Goal: Ask a question

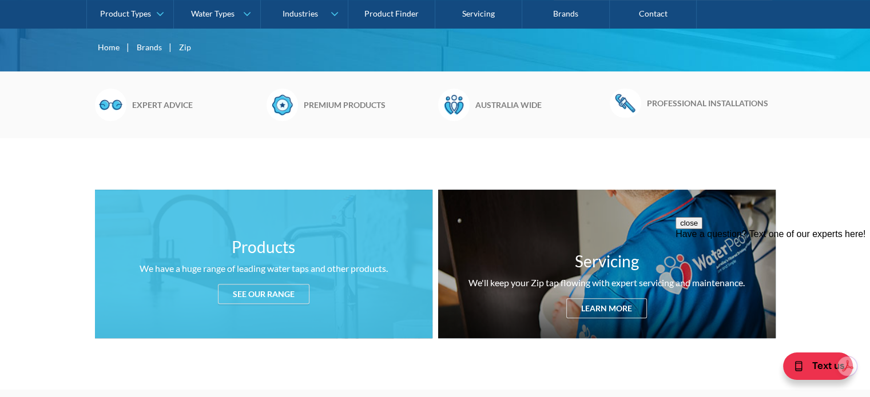
click at [252, 291] on div "See our range" at bounding box center [264, 294] width 92 height 20
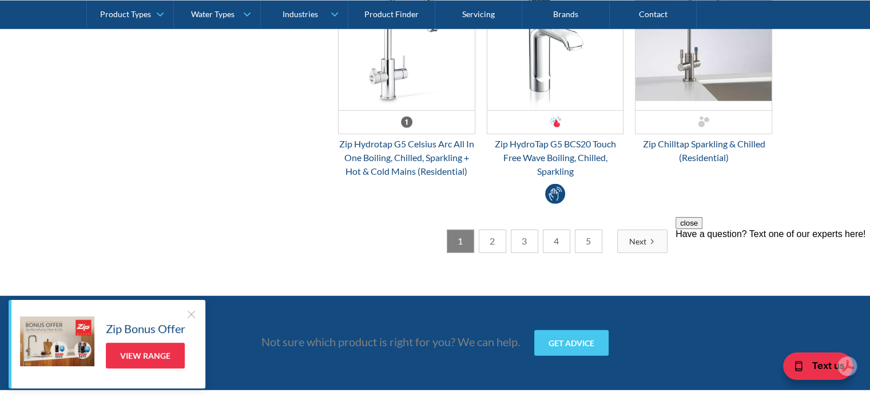
scroll to position [3237, 0]
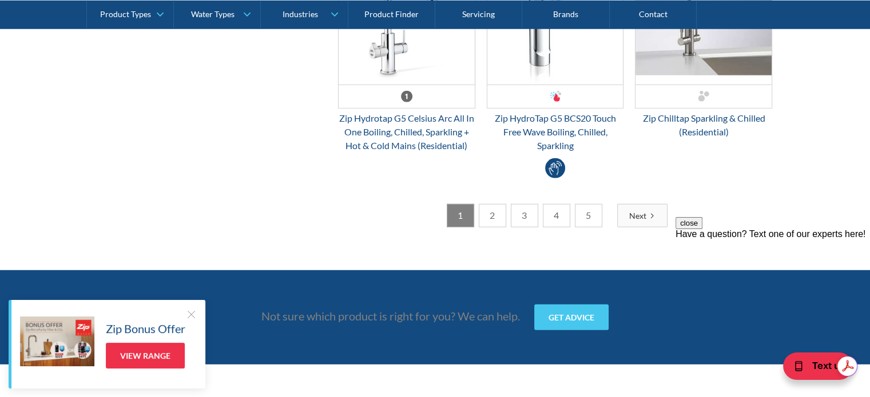
click at [494, 210] on link "2" at bounding box center [492, 215] width 27 height 23
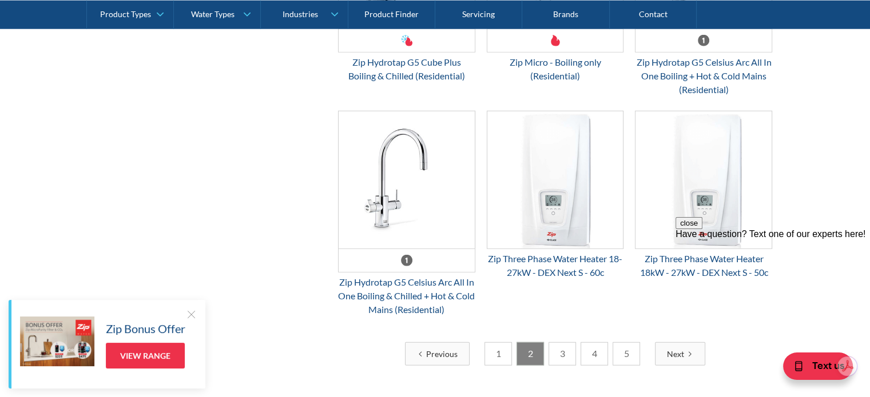
scroll to position [3111, 0]
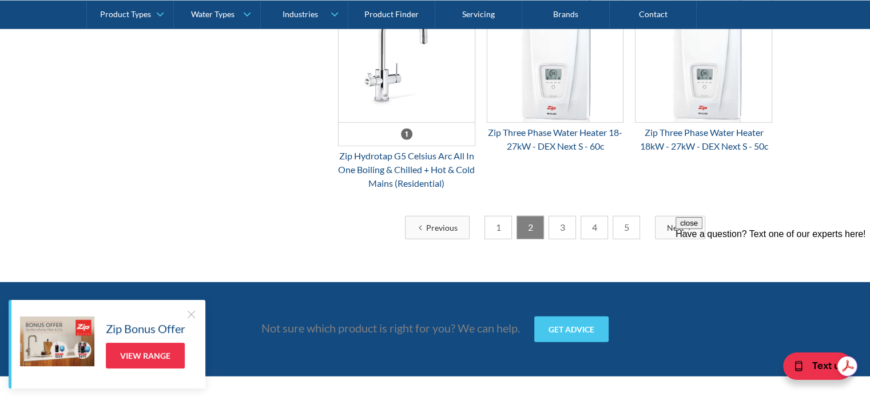
click at [560, 233] on link "3" at bounding box center [561, 227] width 27 height 23
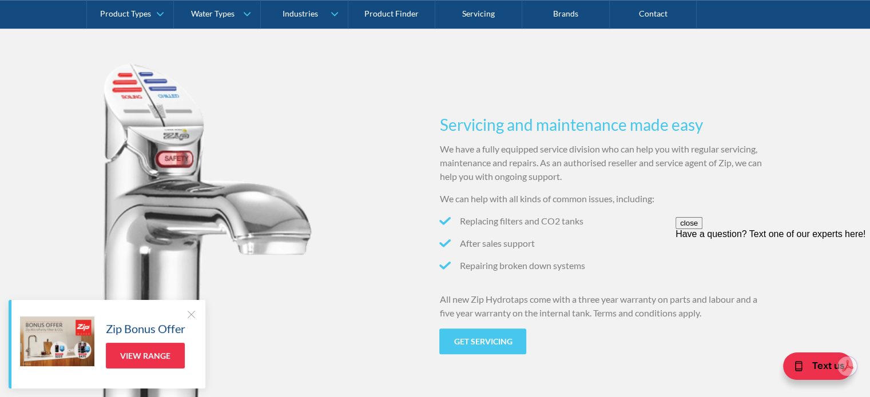
scroll to position [1059, 0]
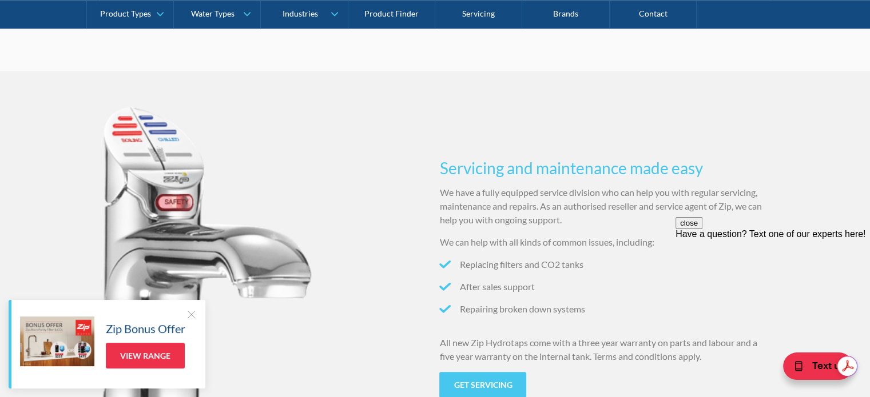
click at [189, 311] on div at bounding box center [190, 314] width 11 height 11
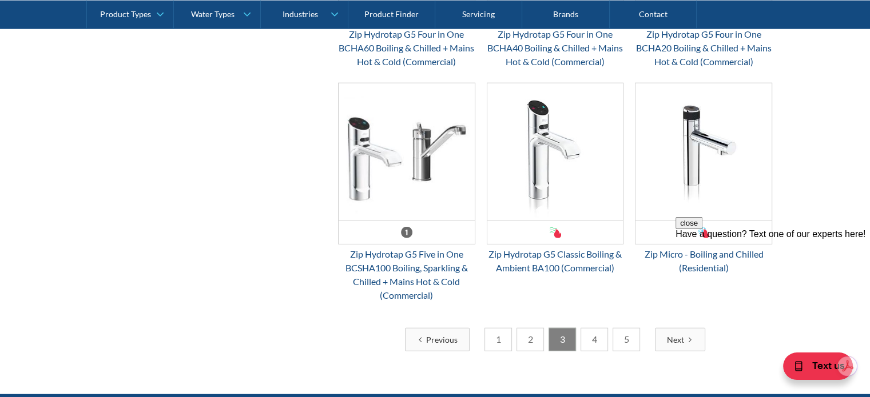
scroll to position [3061, 0]
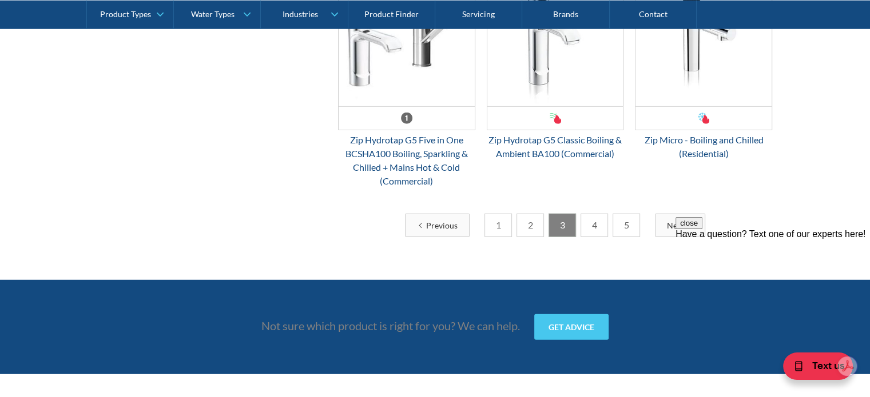
click at [596, 235] on link "4" at bounding box center [594, 225] width 27 height 23
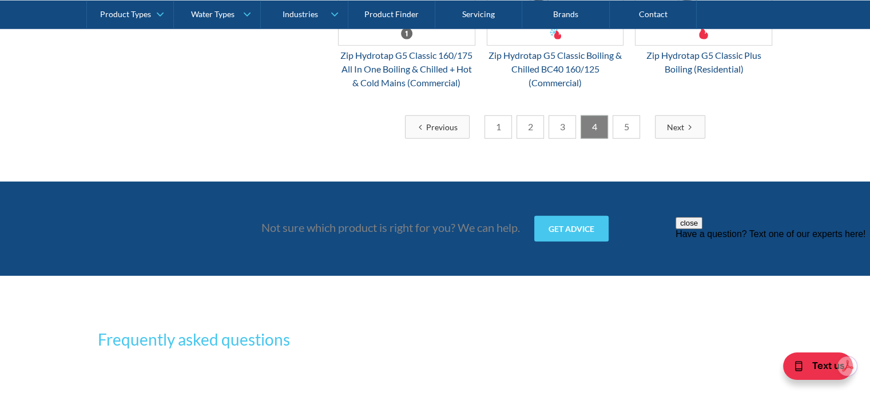
scroll to position [3107, 0]
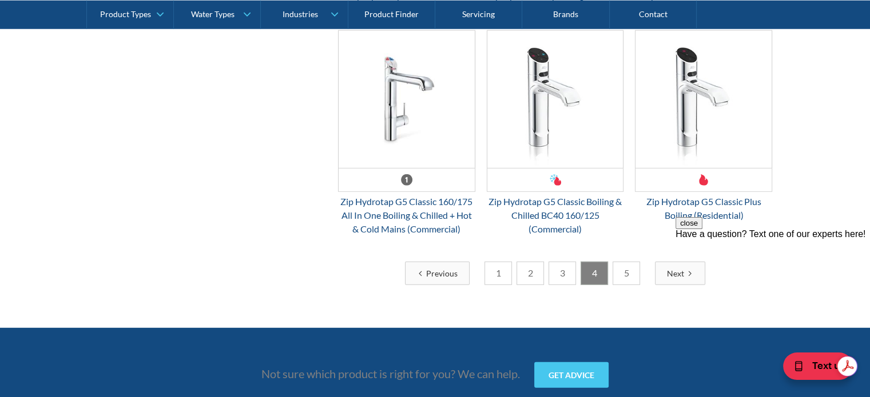
drag, startPoint x: 876, startPoint y: 255, endPoint x: 190, endPoint y: 33, distance: 720.2
click at [622, 269] on link "5" at bounding box center [626, 273] width 27 height 23
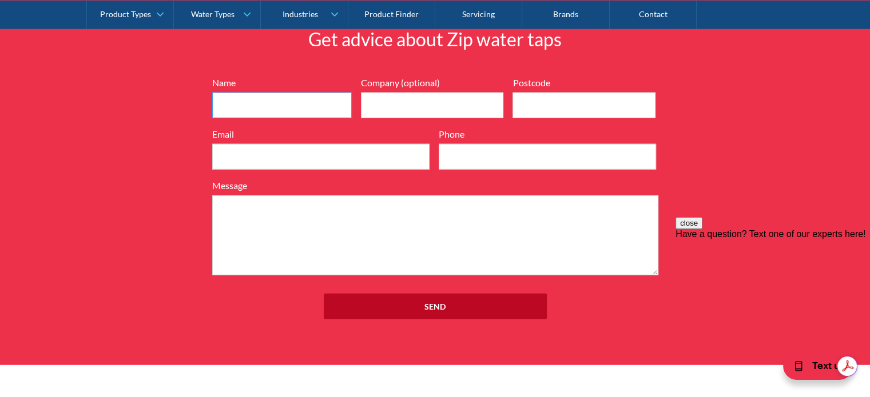
click at [247, 101] on input "Name" at bounding box center [282, 106] width 140 height 26
type input "john hancock"
type input "frasers plumbing"
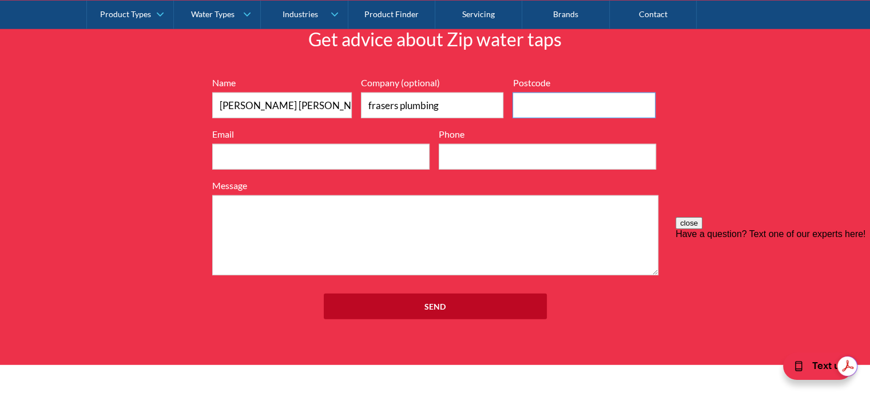
type input "3500"
type input "john@frasersplumbing.com.au"
type input "0417588545"
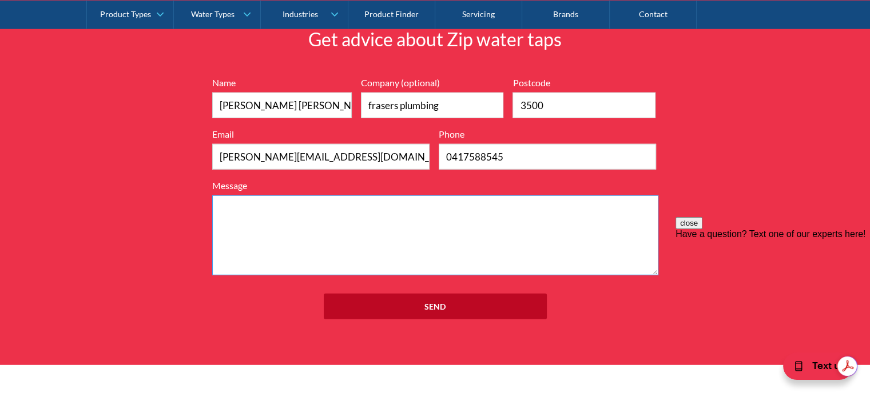
click at [278, 207] on textarea "Message" at bounding box center [435, 236] width 446 height 80
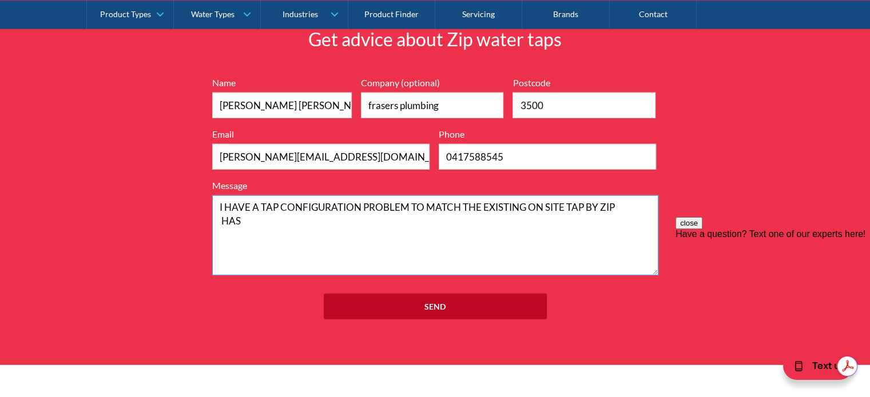
click at [221, 217] on textarea "I HAVE A TAP CONFIGURATION PROBLEM TO MATCH THE EXISTING ON SITE TAP BY ZIP HAS" at bounding box center [435, 236] width 446 height 80
click at [351, 218] on textarea "I HAVE A TAP CONFIGURATION PROBLEM TO MATCH THE EXISTING ON SITE TAP BY ZIP BOI…" at bounding box center [435, 236] width 446 height 80
click at [243, 246] on textarea "I HAVE A TAP CONFIGURATION PROBLEM TO MATCH THE EXISTING ON SITE TAP BY ZIP BOI…" at bounding box center [435, 236] width 446 height 80
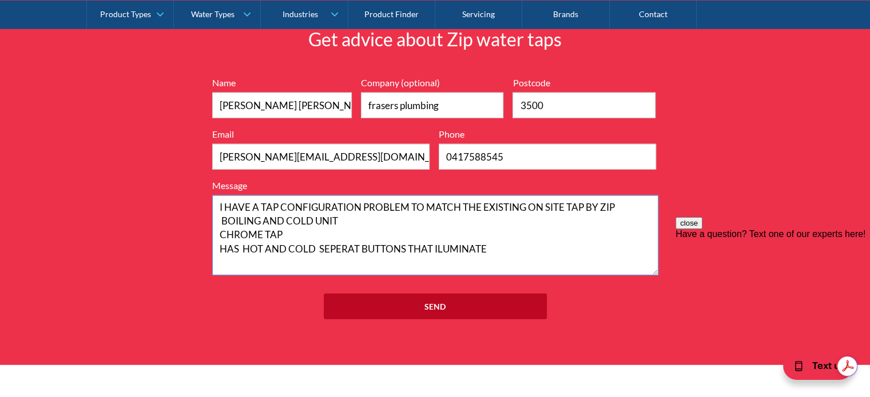
click at [359, 245] on textarea "I HAVE A TAP CONFIGURATION PROBLEM TO MATCH THE EXISTING ON SITE TAP BY ZIP BOI…" at bounding box center [435, 236] width 446 height 80
drag, startPoint x: 410, startPoint y: 246, endPoint x: 424, endPoint y: 267, distance: 25.5
click at [410, 247] on textarea "I HAVE A TAP CONFIGURATION PROBLEM TO MATCH THE EXISTING ON SITE TAP BY ZIP BOI…" at bounding box center [435, 236] width 446 height 80
click at [366, 247] on textarea "I HAVE A TAP CONFIGURATION PROBLEM TO MATCH THE EXISTING ON SITE TAP BY ZIP BOI…" at bounding box center [435, 236] width 446 height 80
click at [528, 246] on textarea "I HAVE A TAP CONFIGURATION PROBLEM TO MATCH THE EXISTING ON SITE TAP BY ZIP BOI…" at bounding box center [435, 236] width 446 height 80
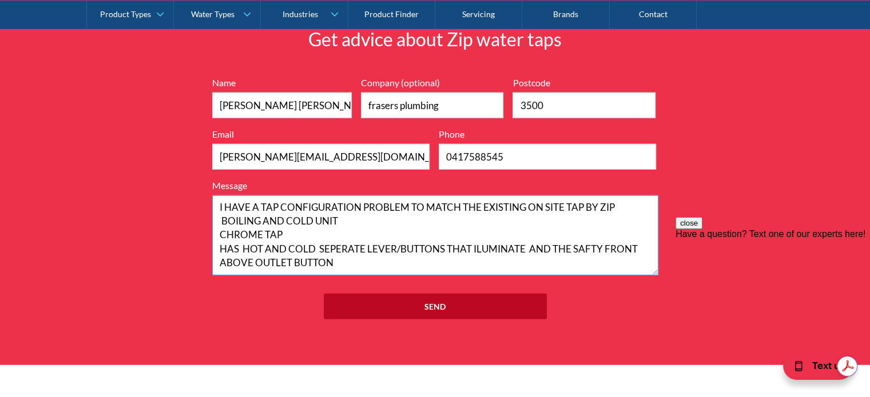
scroll to position [7, 0]
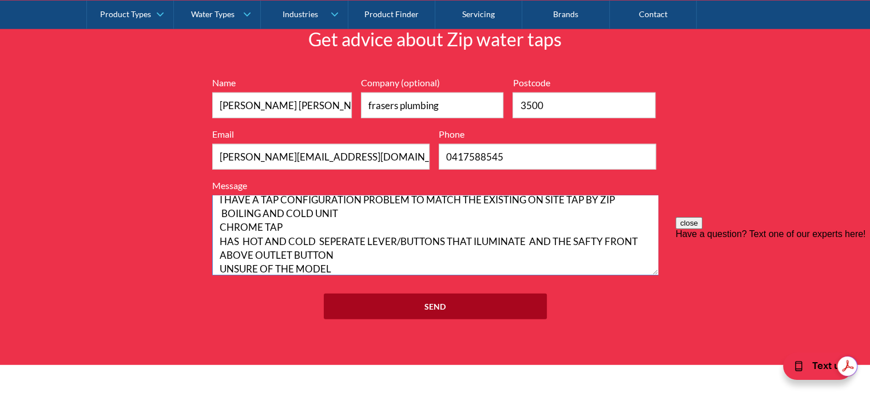
type textarea "I HAVE A TAP CONFIGURATION PROBLEM TO MATCH THE EXISTING ON SITE TAP BY ZIP BOI…"
click at [432, 303] on input "Send" at bounding box center [435, 307] width 223 height 26
